Goal: Task Accomplishment & Management: Use online tool/utility

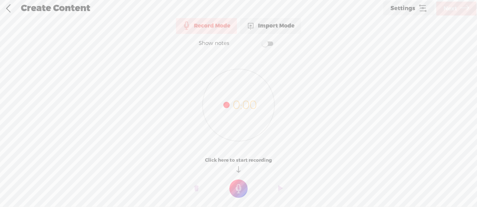
click at [406, 11] on span "Settings" at bounding box center [403, 8] width 25 height 6
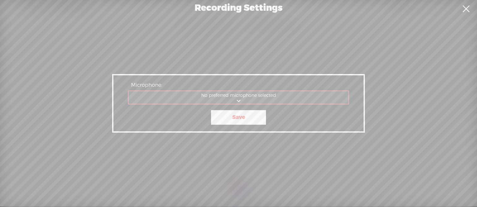
click at [240, 117] on link "Save" at bounding box center [238, 117] width 55 height 15
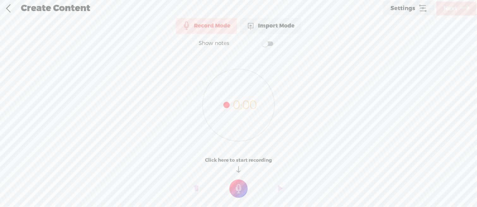
click at [238, 186] on t at bounding box center [239, 188] width 18 height 18
click at [242, 204] on div "Record Mode Record Mode Import Mode Text Language: *: English (US) English (US)…" at bounding box center [238, 110] width 477 height 189
click at [241, 199] on t at bounding box center [239, 193] width 18 height 18
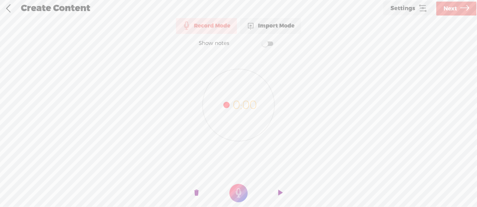
click at [467, 9] on icon at bounding box center [465, 9] width 9 height 16
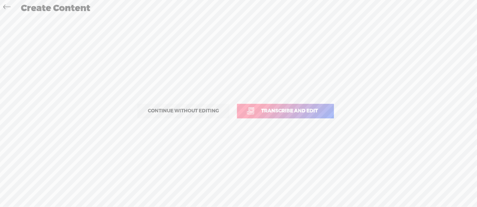
click at [277, 107] on link "Transcribe and edit" at bounding box center [285, 111] width 97 height 15
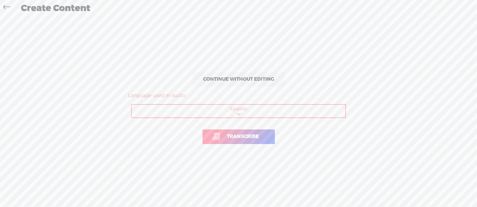
click at [248, 137] on span "Transcribe" at bounding box center [242, 136] width 45 height 7
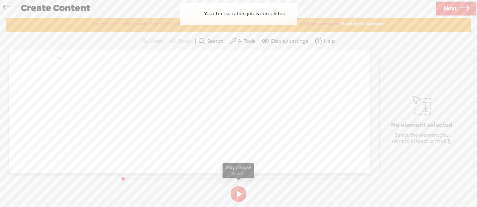
click at [240, 190] on button at bounding box center [239, 194] width 16 height 16
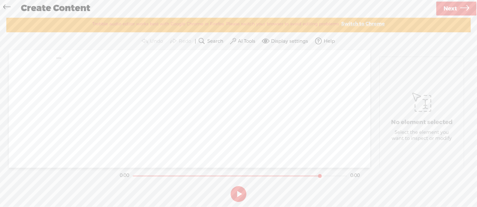
click at [453, 9] on span "Next" at bounding box center [451, 9] width 14 height 16
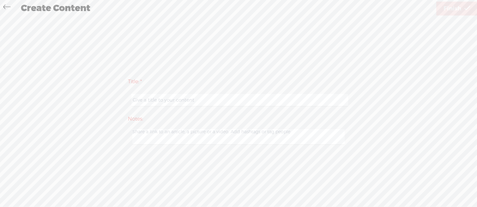
click at [288, 97] on input "text" at bounding box center [240, 100] width 217 height 12
click at [288, 98] on input "text" at bounding box center [240, 100] width 217 height 12
type input "7"
click at [450, 6] on span "Finish" at bounding box center [453, 9] width 18 height 16
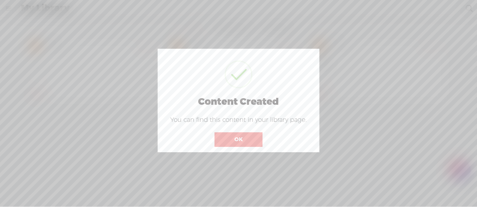
click at [252, 138] on button "OK" at bounding box center [239, 139] width 48 height 15
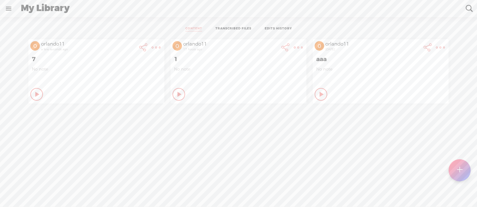
click at [8, 9] on link at bounding box center [8, 8] width 16 height 16
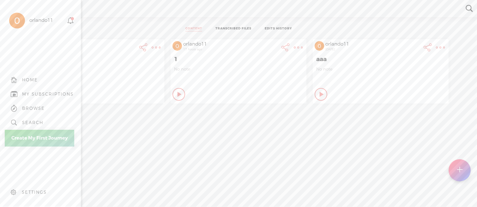
click at [34, 81] on div "HOME" at bounding box center [30, 79] width 16 height 5
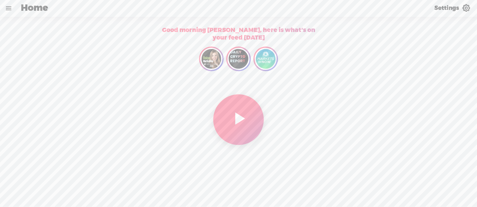
click at [8, 8] on link at bounding box center [8, 8] width 16 height 16
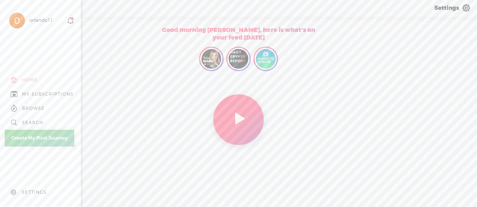
click at [31, 98] on div "MY SUBSCRIPTIONS" at bounding box center [40, 94] width 71 height 14
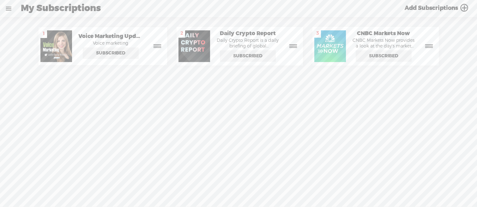
click at [6, 6] on link at bounding box center [8, 8] width 16 height 16
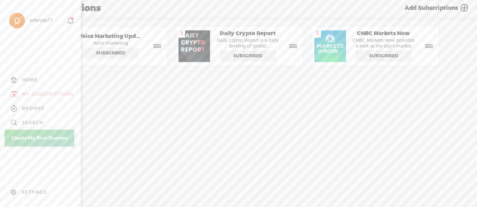
click at [31, 191] on div "SETTINGS" at bounding box center [34, 191] width 25 height 5
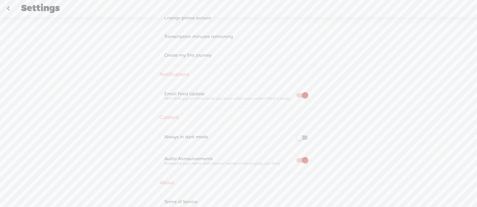
scroll to position [92, 0]
click at [218, 56] on div "Transcription minutes remaining" at bounding box center [238, 58] width 149 height 5
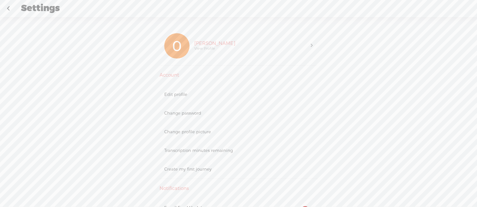
scroll to position [0, 0]
click at [241, 49] on div "[PERSON_NAME] View Profile" at bounding box center [250, 45] width 121 height 25
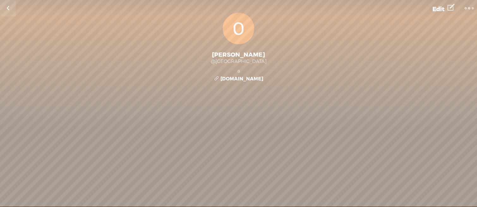
click at [462, 10] on link at bounding box center [470, 7] width 16 height 13
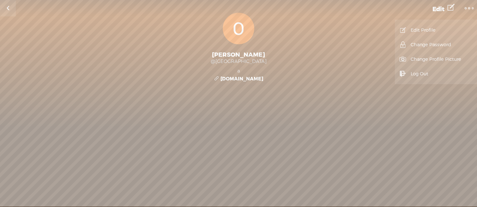
click at [418, 74] on link "Log Out" at bounding box center [436, 73] width 76 height 15
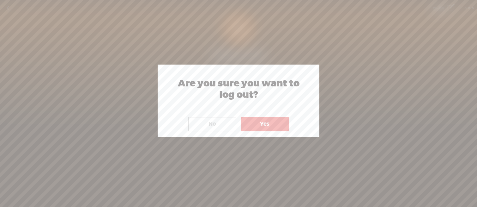
click at [276, 124] on button "Yes" at bounding box center [265, 124] width 48 height 15
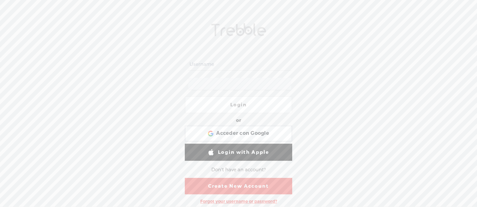
click at [245, 199] on div "Forgot your username or password?" at bounding box center [238, 201] width 83 height 12
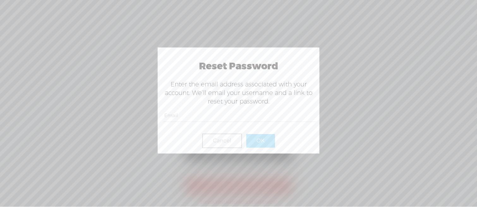
click at [234, 120] on input "text" at bounding box center [240, 115] width 154 height 12
click at [210, 118] on input "text" at bounding box center [240, 115] width 154 height 12
paste input "m43str0bud1st4z3nshield2025_longid_ax9k7@terapiabudista.com"
type input "m43str0bud1st4z3nshield2025_longid_ax9k7@terapiabudista.com"
click at [232, 135] on button "Cancel" at bounding box center [222, 140] width 40 height 15
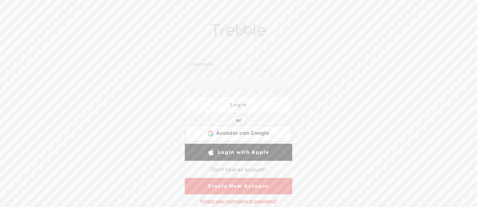
click at [237, 200] on div "Forgot your username or password?" at bounding box center [238, 201] width 83 height 12
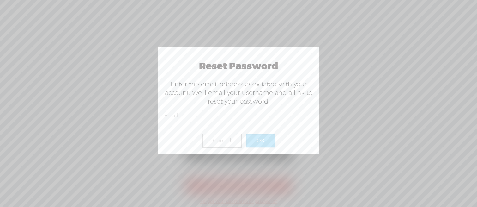
paste input "m43str0bud1st4z3nshield2025_longid_ax9k7@terapiabudista.com"
type input "m43str0bud1st4z3nshield2025_longid_ax9k7@terapiabudista.com"
click at [260, 140] on button "OK" at bounding box center [261, 140] width 28 height 13
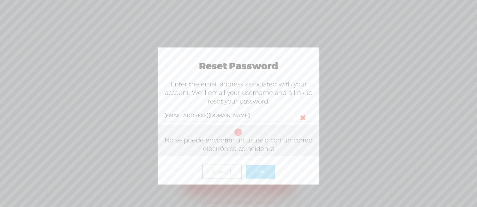
drag, startPoint x: 261, startPoint y: 113, endPoint x: 129, endPoint y: 110, distance: 132.5
click at [129, 110] on body "Hold on tight . . . Login or Login with Facebook Acceder con Google Acceder con…" at bounding box center [238, 103] width 477 height 206
click at [223, 171] on button "Cancel" at bounding box center [222, 171] width 40 height 15
